Goal: Book appointment/travel/reservation

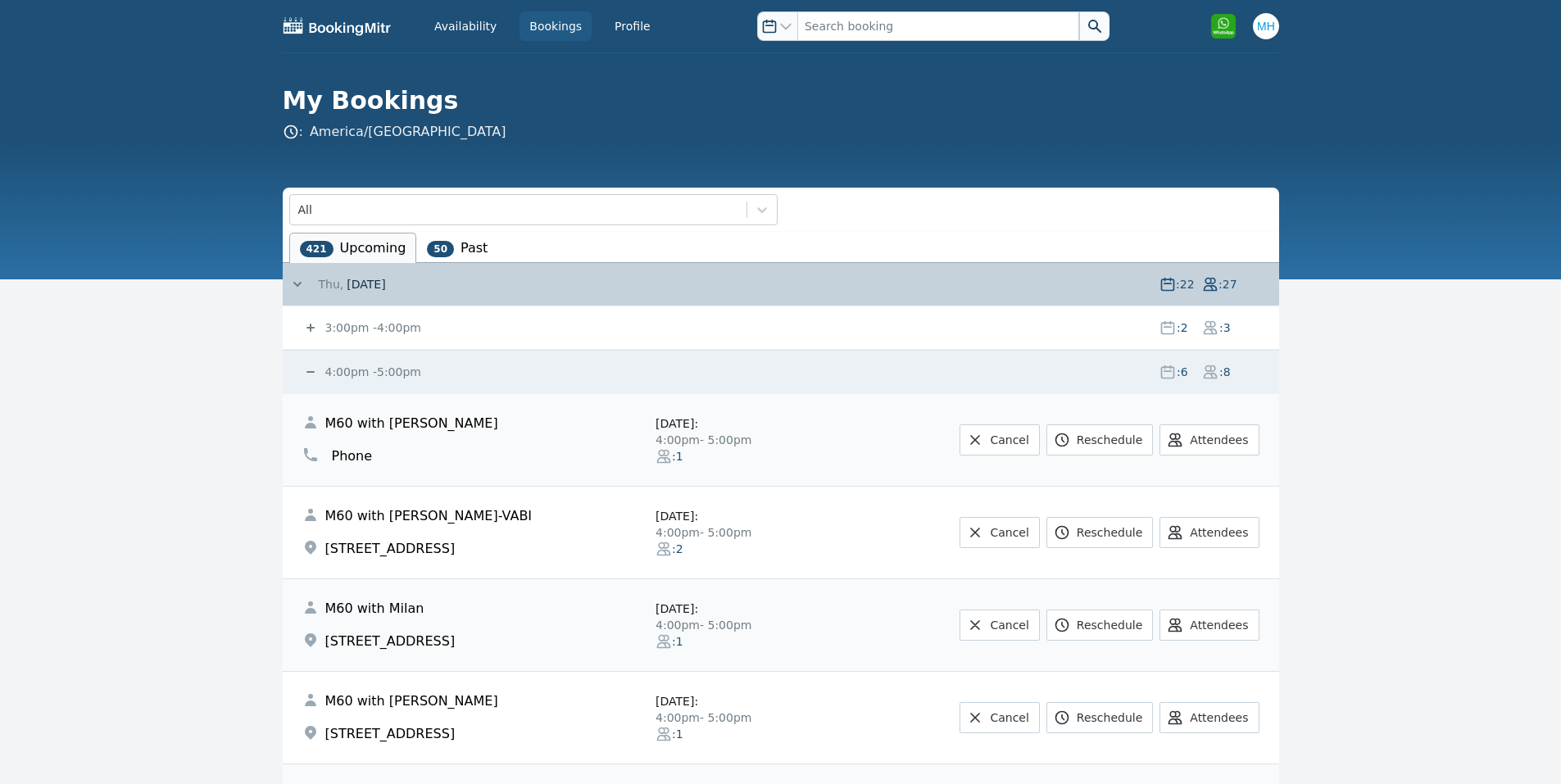
drag, startPoint x: 326, startPoint y: 368, endPoint x: 273, endPoint y: 9, distance: 362.9
click at [327, 368] on small "4:00pm - 5:00pm" at bounding box center [371, 371] width 99 height 13
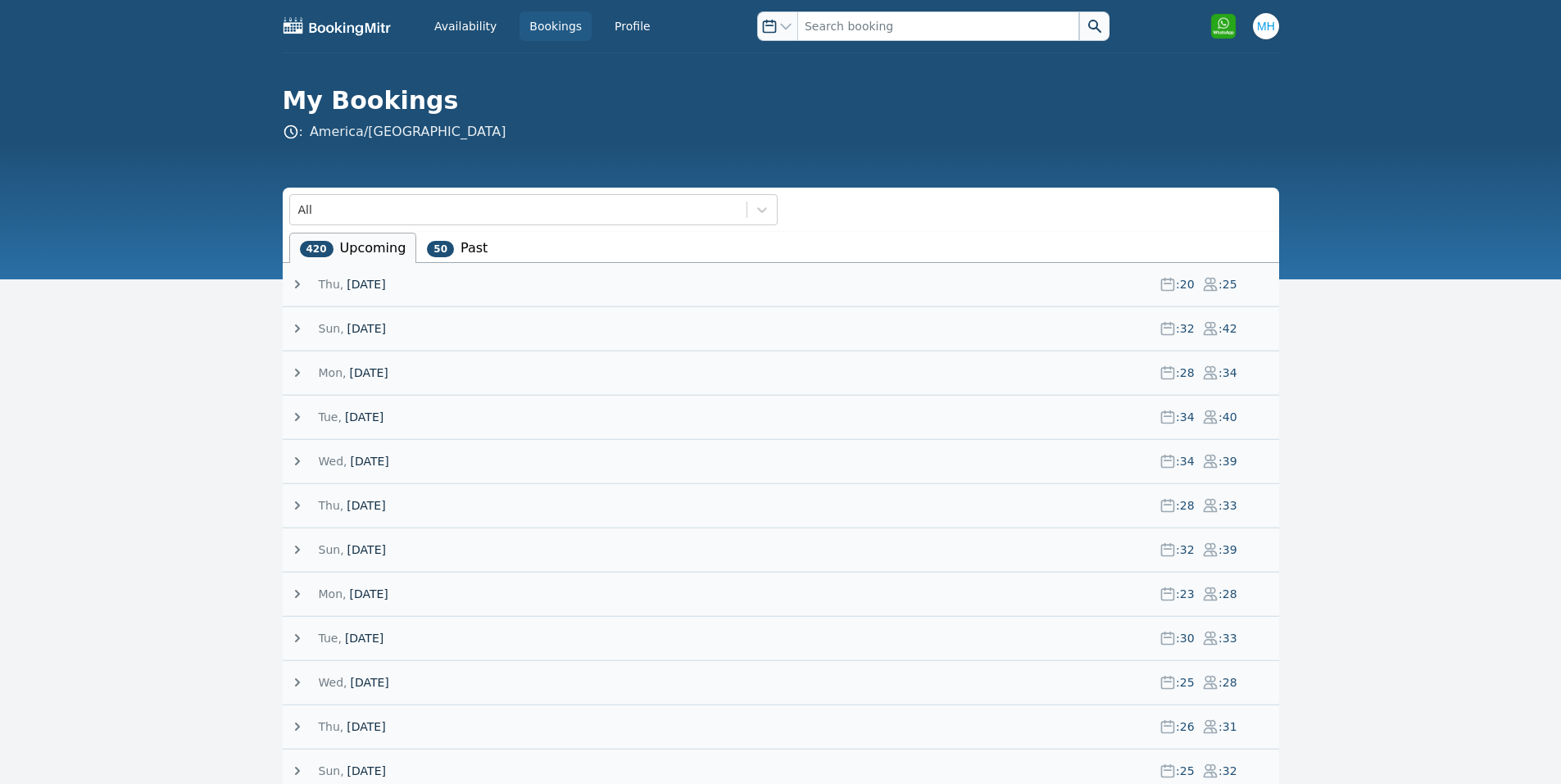
click at [346, 281] on span "[DATE]" at bounding box center [365, 284] width 38 height 16
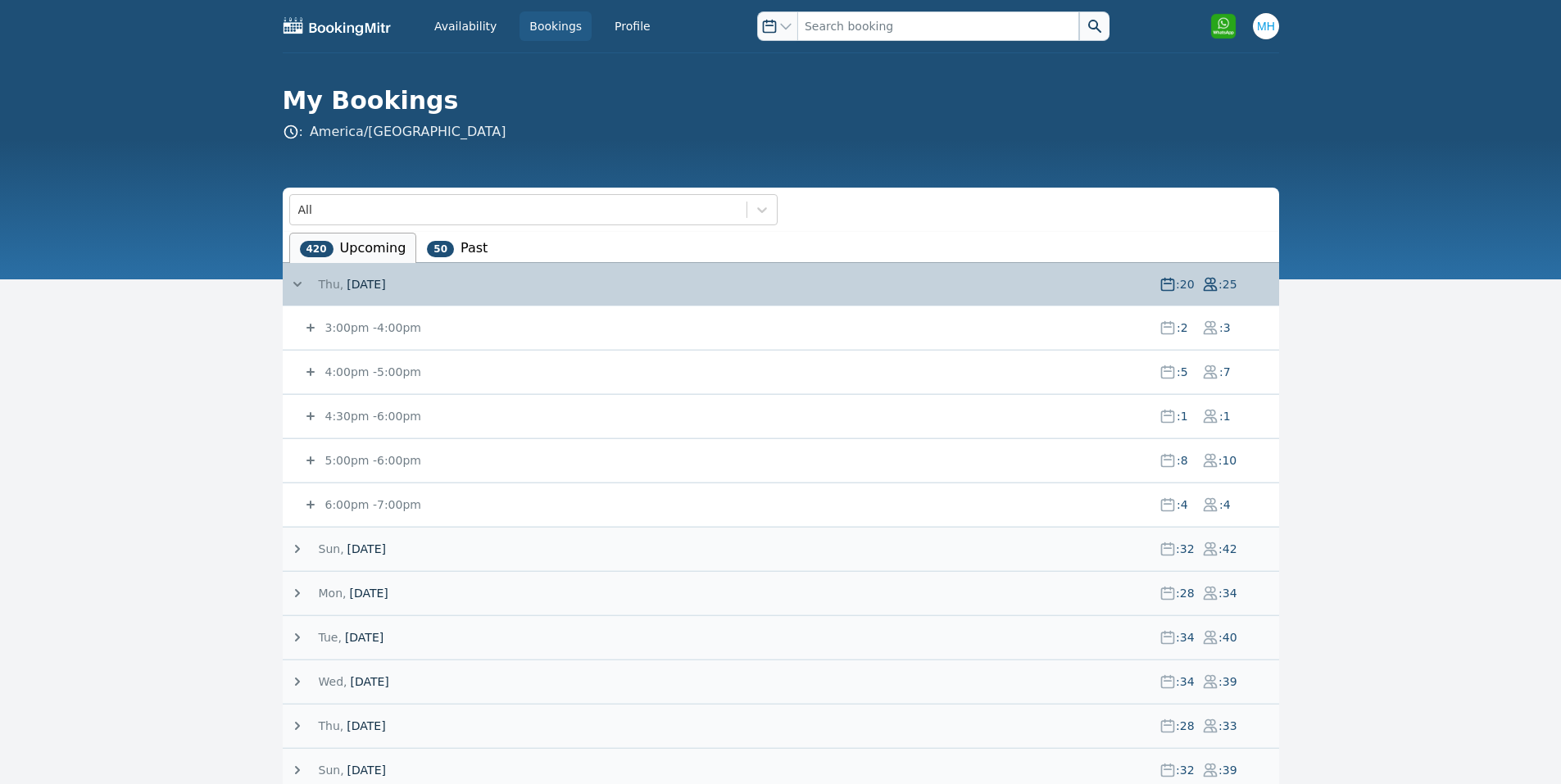
click at [370, 463] on small "5:00pm - 6:00pm" at bounding box center [371, 460] width 99 height 13
